Goal: Complete application form

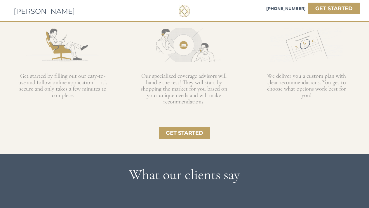
scroll to position [600, 0]
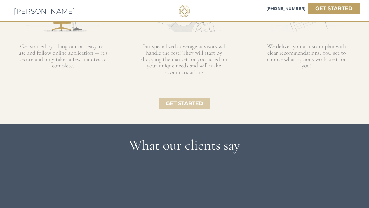
click at [166, 99] on link "GET STARTED" at bounding box center [184, 104] width 51 height 12
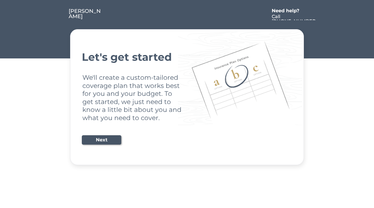
click at [108, 145] on div "Let's get started We'll create a custom-tailored coverage plan that works best …" at bounding box center [187, 97] width 210 height 121
click at [107, 138] on button "Next" at bounding box center [101, 139] width 39 height 9
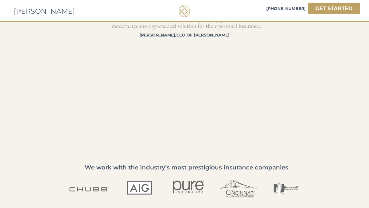
scroll to position [1013, 0]
